Goal: Use online tool/utility: Utilize a website feature to perform a specific function

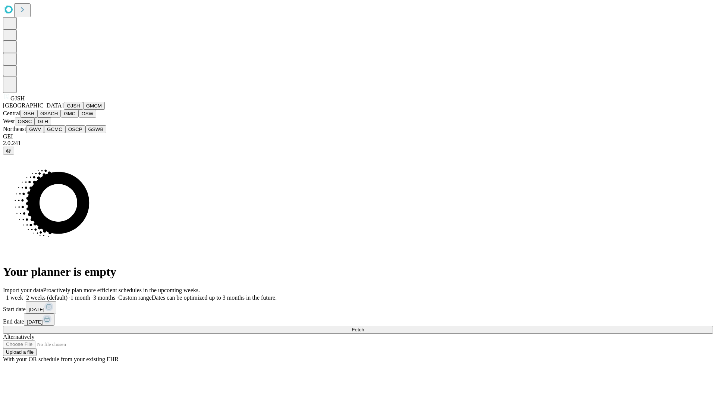
click at [64, 110] on button "GJSH" at bounding box center [73, 106] width 19 height 8
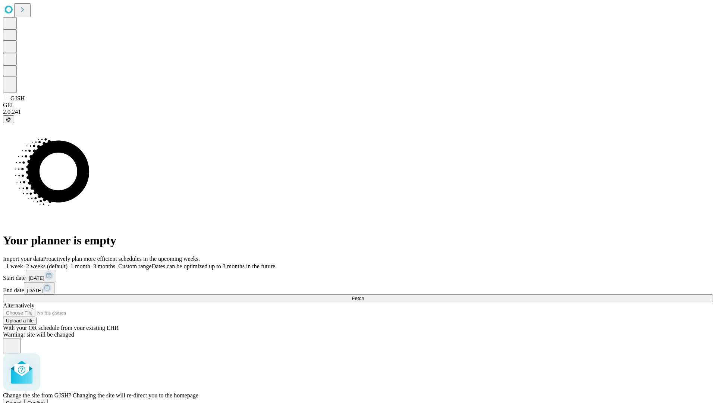
click at [45, 400] on span "Confirm" at bounding box center [37, 403] width 18 height 6
click at [67, 263] on label "2 weeks (default)" at bounding box center [45, 266] width 44 height 6
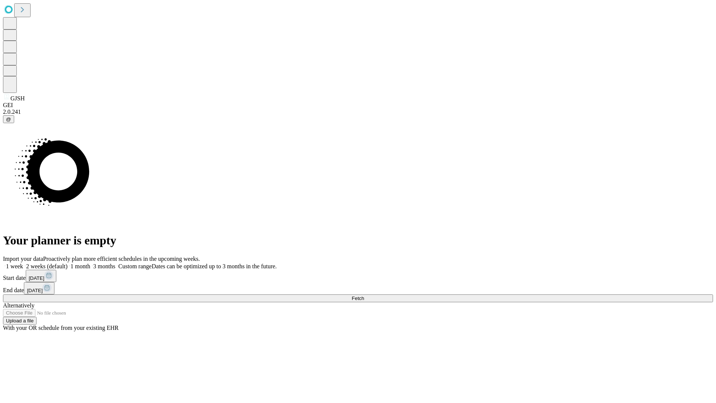
click at [364, 295] on span "Fetch" at bounding box center [358, 298] width 12 height 6
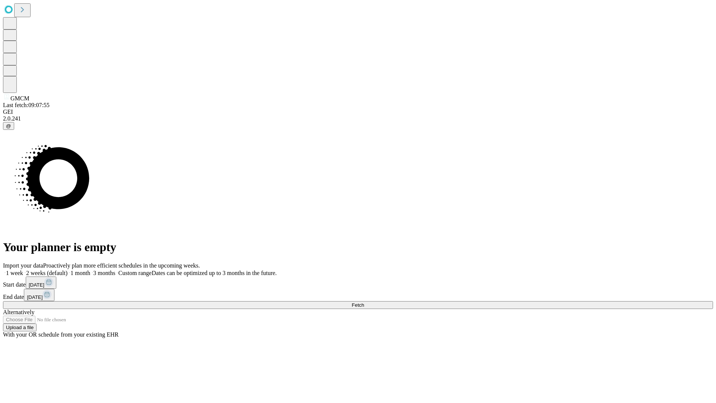
click at [67, 270] on label "2 weeks (default)" at bounding box center [45, 273] width 44 height 6
click at [364, 302] on span "Fetch" at bounding box center [358, 305] width 12 height 6
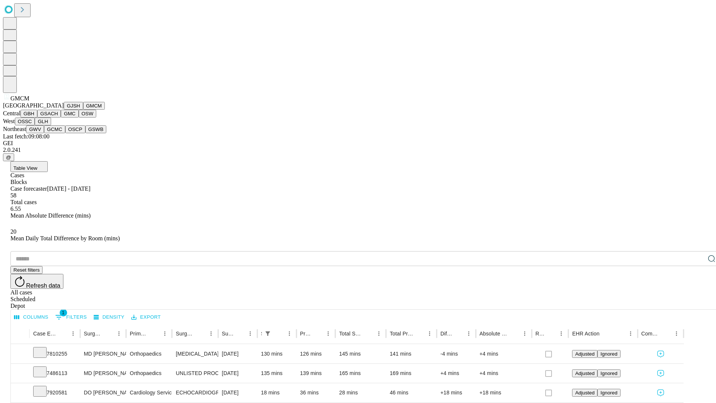
click at [37, 117] on button "GBH" at bounding box center [29, 114] width 17 height 8
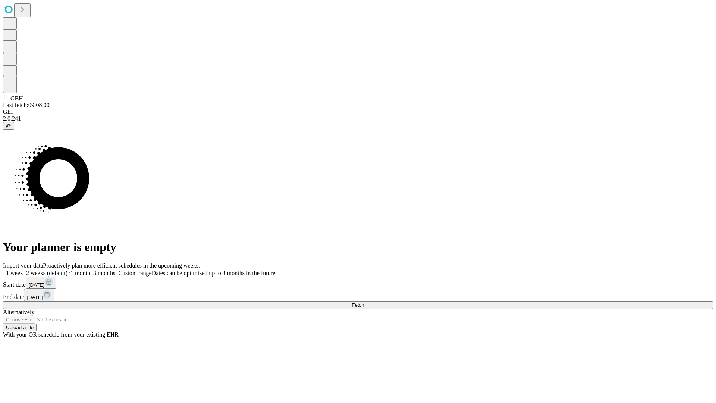
click at [364, 302] on span "Fetch" at bounding box center [358, 305] width 12 height 6
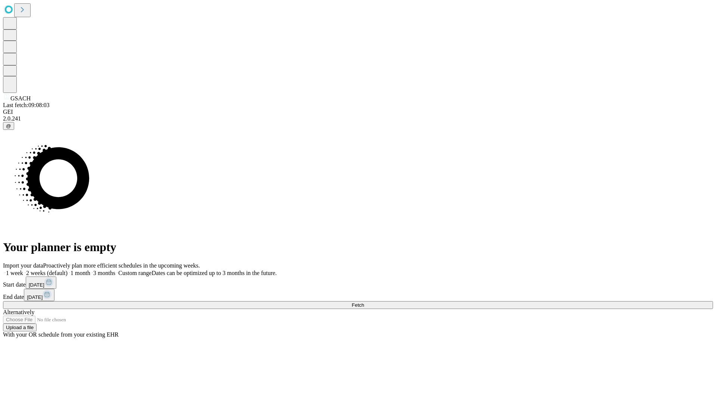
click at [364, 302] on span "Fetch" at bounding box center [358, 305] width 12 height 6
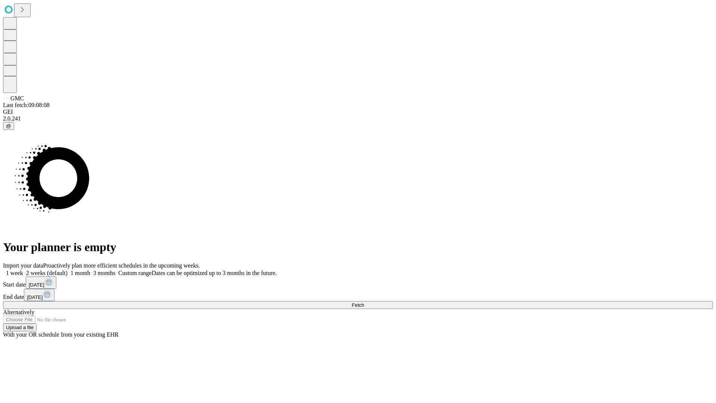
click at [67, 270] on label "2 weeks (default)" at bounding box center [45, 273] width 44 height 6
click at [364, 302] on span "Fetch" at bounding box center [358, 305] width 12 height 6
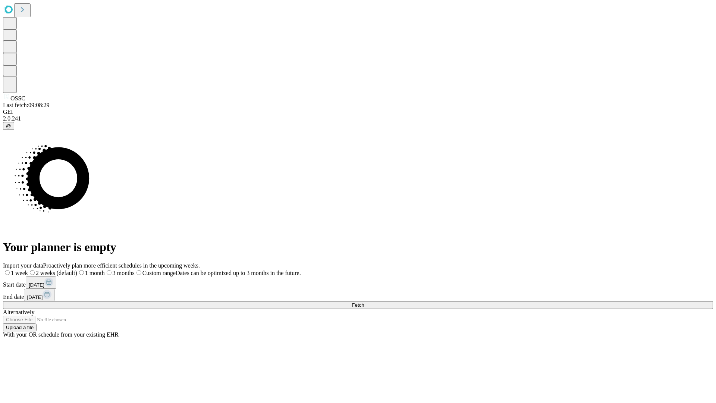
click at [77, 270] on label "2 weeks (default)" at bounding box center [52, 273] width 49 height 6
click at [364, 302] on span "Fetch" at bounding box center [358, 305] width 12 height 6
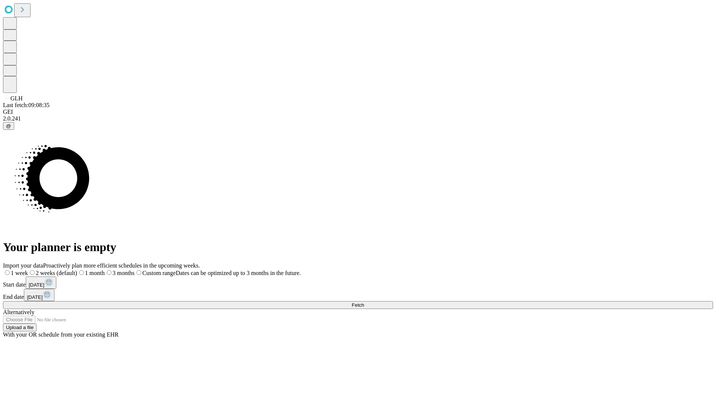
click at [77, 270] on label "2 weeks (default)" at bounding box center [52, 273] width 49 height 6
click at [364, 302] on span "Fetch" at bounding box center [358, 305] width 12 height 6
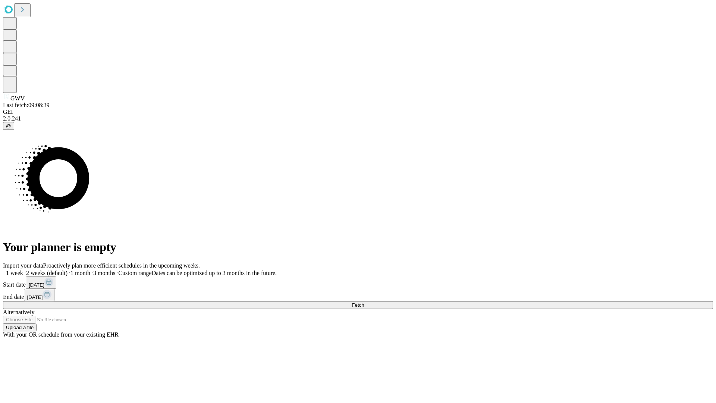
click at [67, 270] on label "2 weeks (default)" at bounding box center [45, 273] width 44 height 6
click at [364, 302] on span "Fetch" at bounding box center [358, 305] width 12 height 6
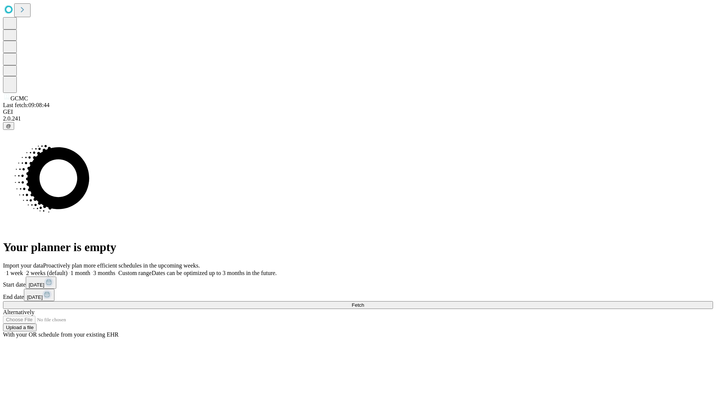
click at [67, 270] on label "2 weeks (default)" at bounding box center [45, 273] width 44 height 6
click at [364, 302] on span "Fetch" at bounding box center [358, 305] width 12 height 6
